Goal: Task Accomplishment & Management: Complete application form

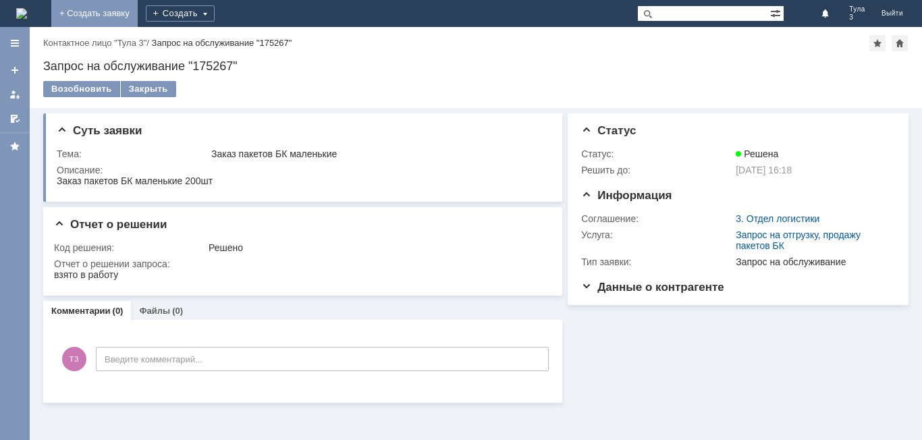
click at [138, 10] on link "+ Создать заявку" at bounding box center [94, 13] width 86 height 27
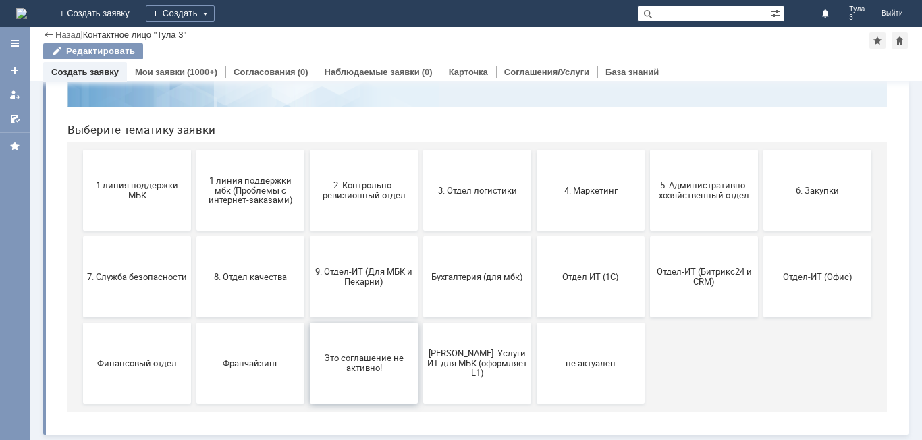
scroll to position [110, 0]
click at [362, 294] on button "9. Отдел-ИТ (Для МБК и Пекарни)" at bounding box center [364, 276] width 108 height 81
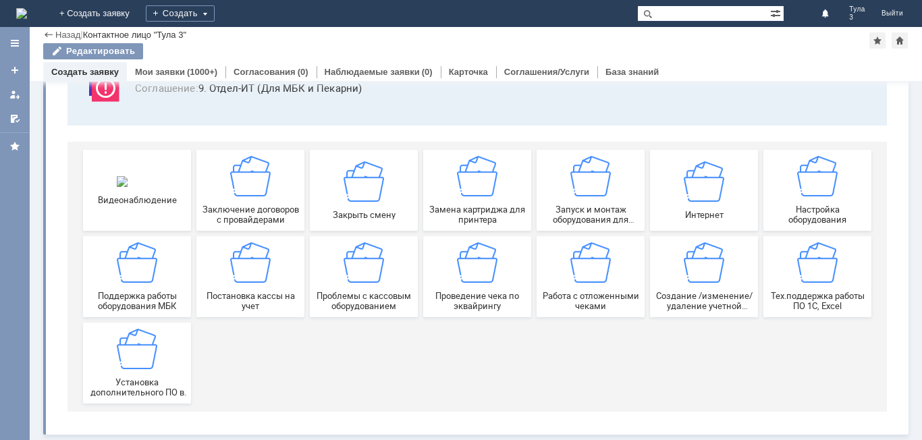
scroll to position [112, 0]
drag, startPoint x: 589, startPoint y: 301, endPoint x: 640, endPoint y: 289, distance: 52.1
click at [589, 301] on span "Работа с отложенными чеками" at bounding box center [591, 301] width 100 height 20
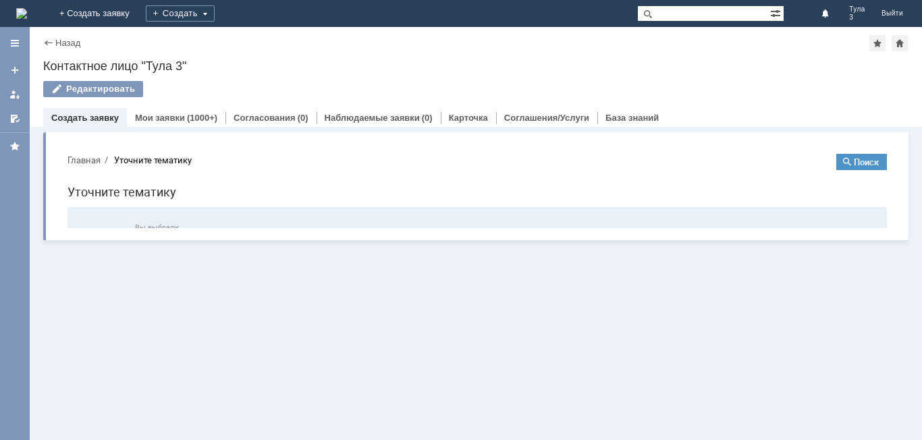
scroll to position [0, 0]
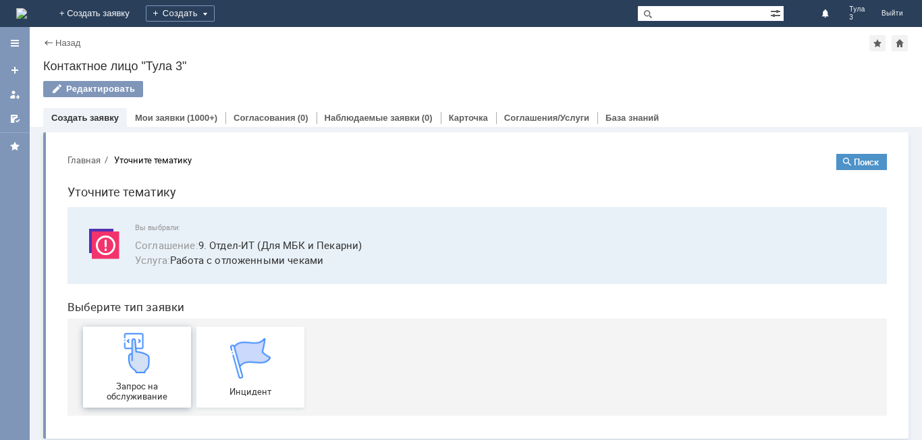
click at [159, 374] on div "Запрос на обслуживание" at bounding box center [137, 367] width 100 height 69
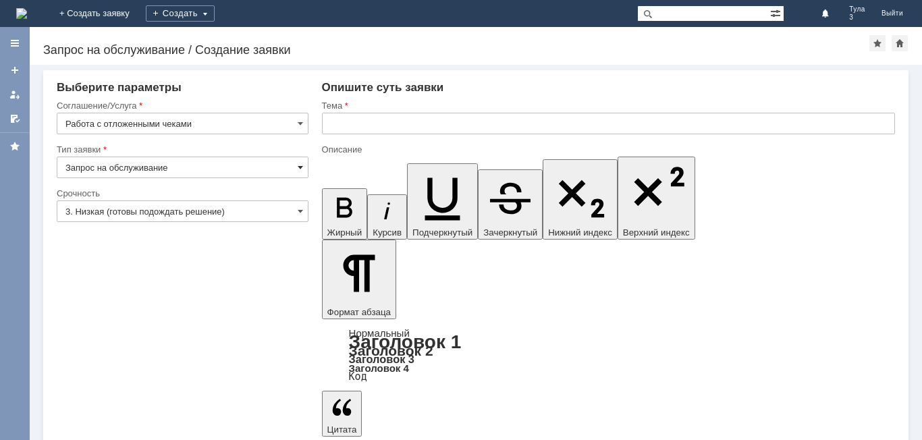
click at [300, 167] on span at bounding box center [300, 167] width 5 height 11
click at [347, 128] on input "text" at bounding box center [608, 124] width 573 height 22
type input "Запрос на обслуживание"
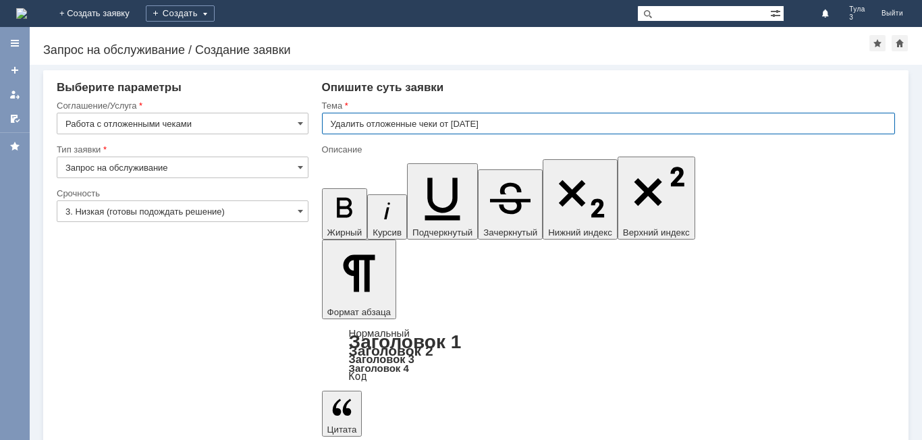
type input "Удалить отложенные чеки от [DATE]"
click at [475, 91] on div "Опишите суть заявки" at bounding box center [608, 88] width 573 height 14
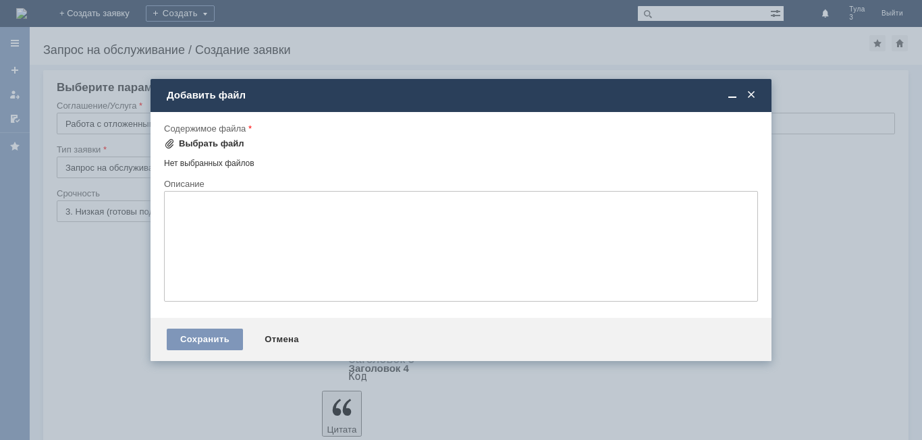
click at [224, 141] on div "Выбрать файл" at bounding box center [211, 143] width 65 height 11
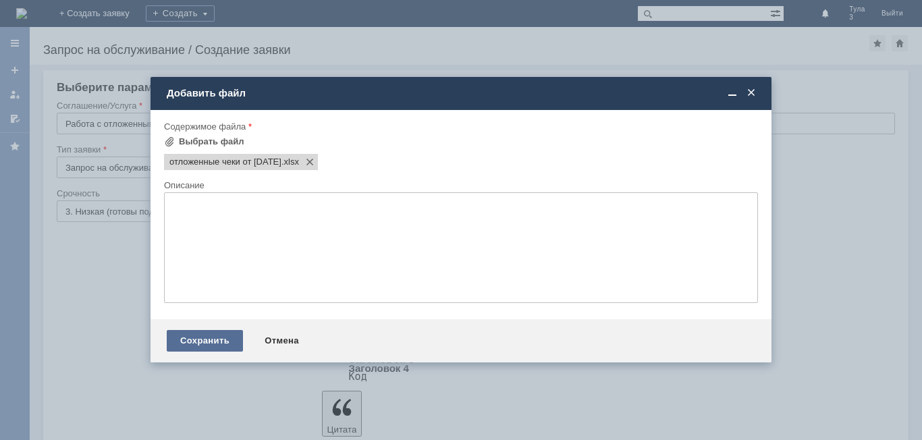
click at [184, 336] on div "Сохранить" at bounding box center [205, 341] width 76 height 22
